Goal: Task Accomplishment & Management: Manage account settings

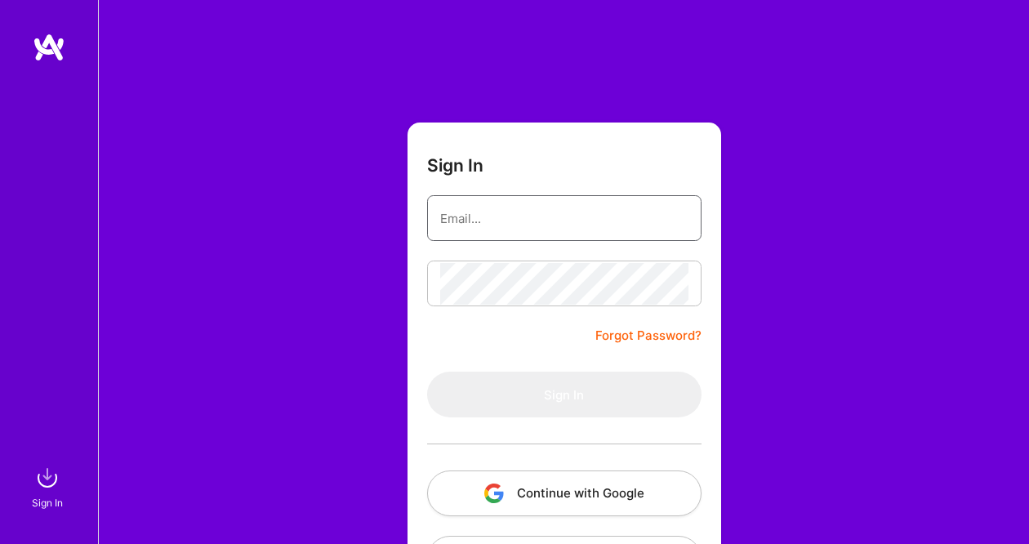
click at [498, 218] on input "email" at bounding box center [564, 219] width 248 height 42
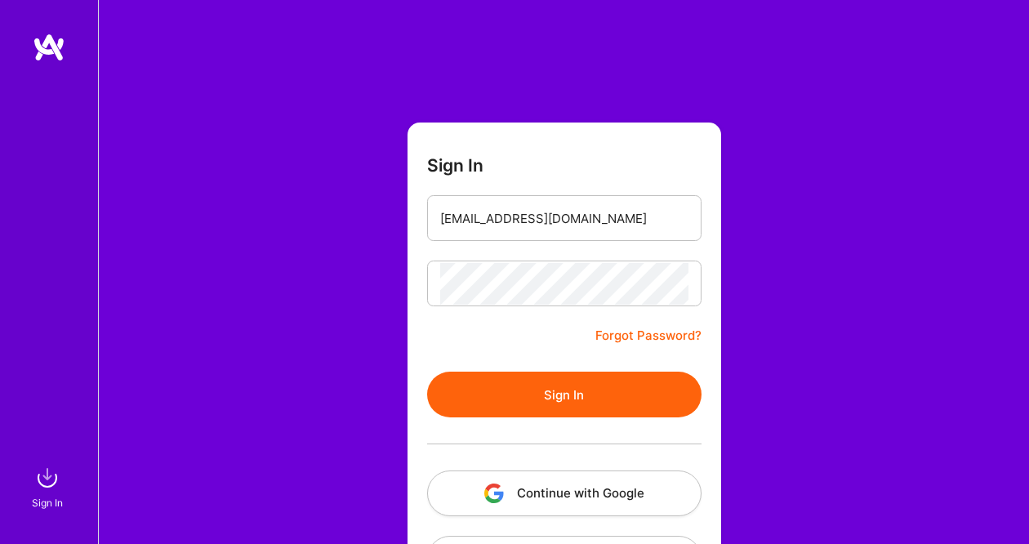
click at [537, 394] on button "Sign In" at bounding box center [564, 395] width 274 height 46
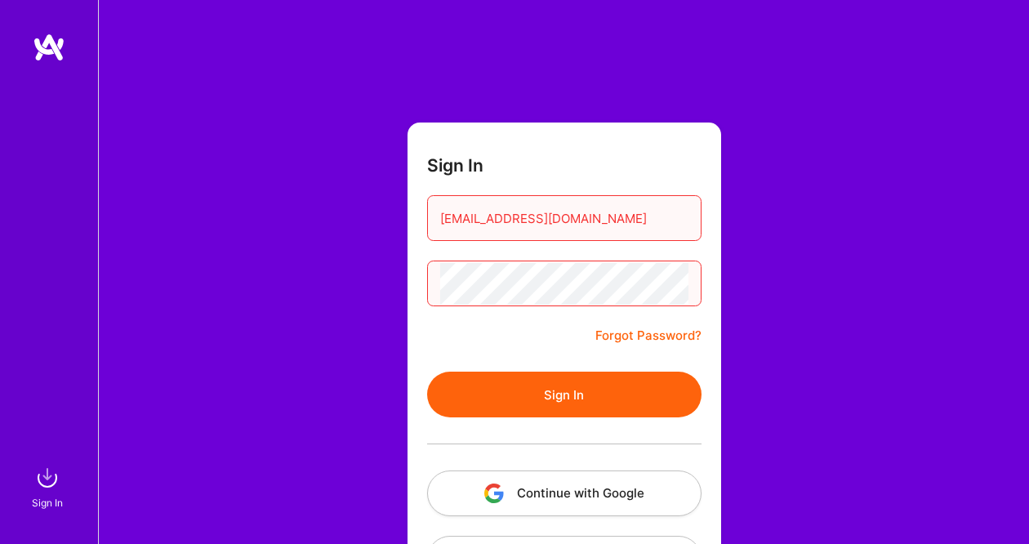
drag, startPoint x: 618, startPoint y: 230, endPoint x: 296, endPoint y: 230, distance: 322.6
click at [296, 230] on div "Sign In [EMAIL_ADDRESS][DOMAIN_NAME] Forgot Password? Sign In Continue with Goo…" at bounding box center [563, 306] width 931 height 613
type input "[EMAIL_ADDRESS][DOMAIN_NAME]"
click at [541, 409] on button "Sign In" at bounding box center [564, 395] width 274 height 46
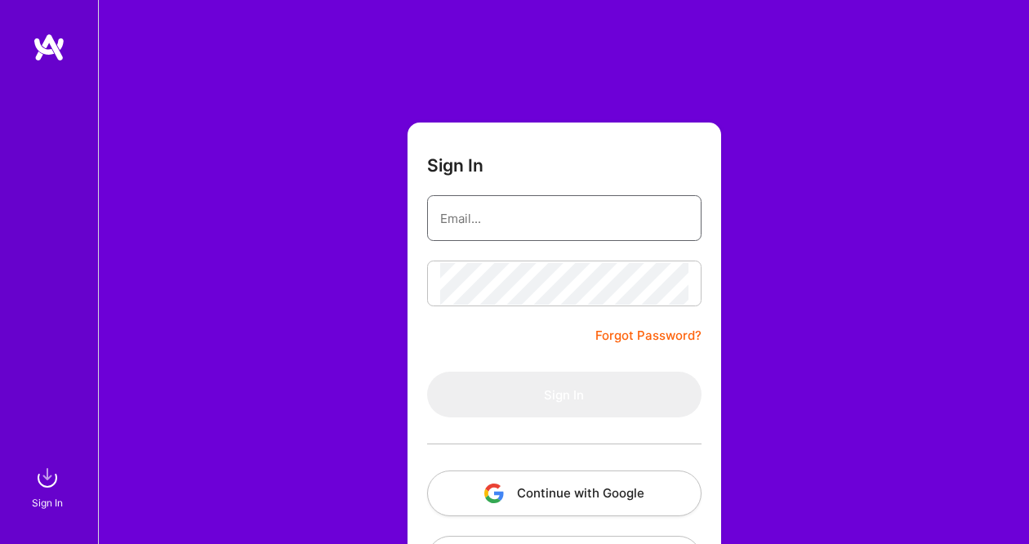
click at [622, 203] on input "email" at bounding box center [564, 219] width 248 height 42
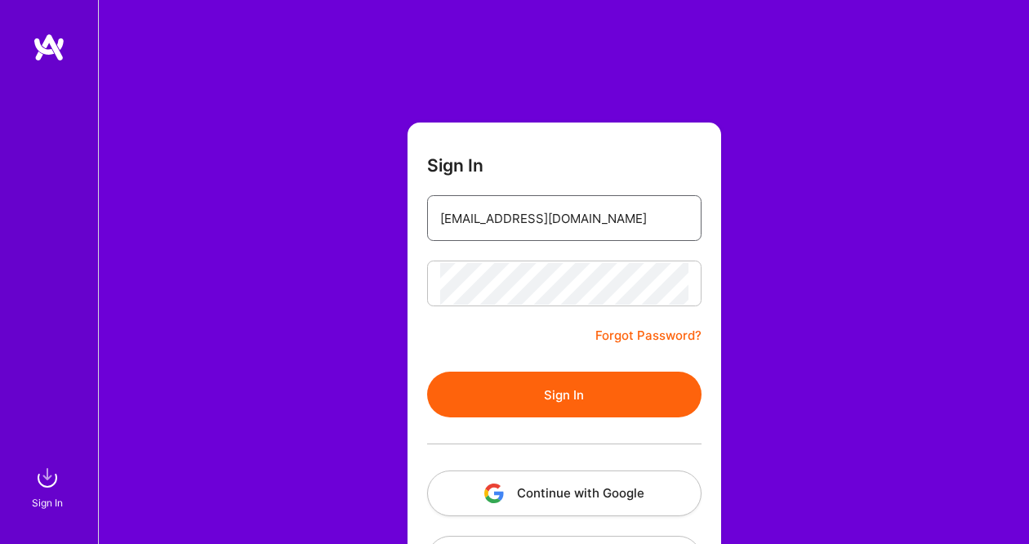
click at [540, 217] on input "[EMAIL_ADDRESS][DOMAIN_NAME]" at bounding box center [564, 219] width 248 height 42
type input "[EMAIL_ADDRESS][DOMAIN_NAME]"
click at [427, 372] on button "Sign In" at bounding box center [564, 395] width 274 height 46
